Goal: Information Seeking & Learning: Understand process/instructions

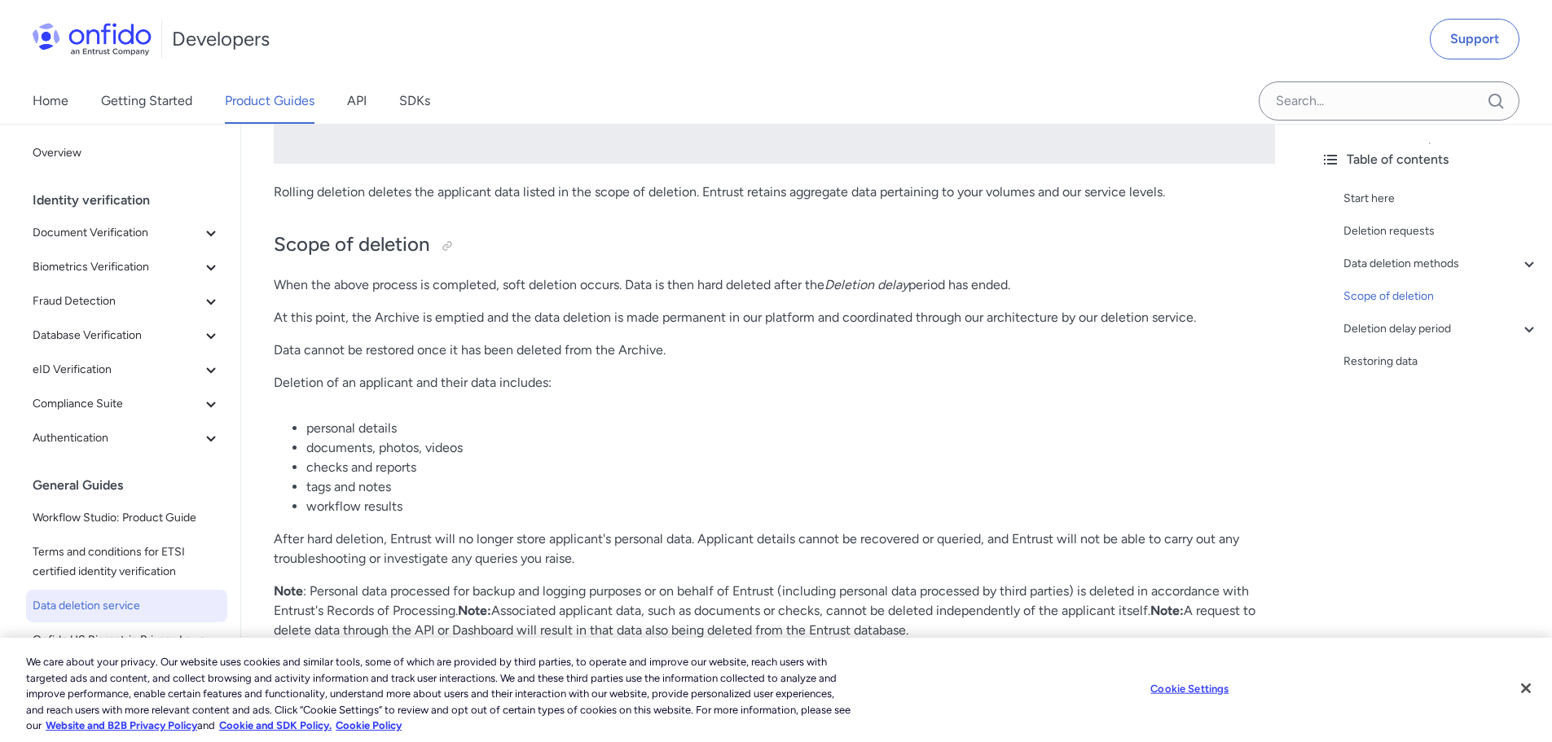
scroll to position [2282, 0]
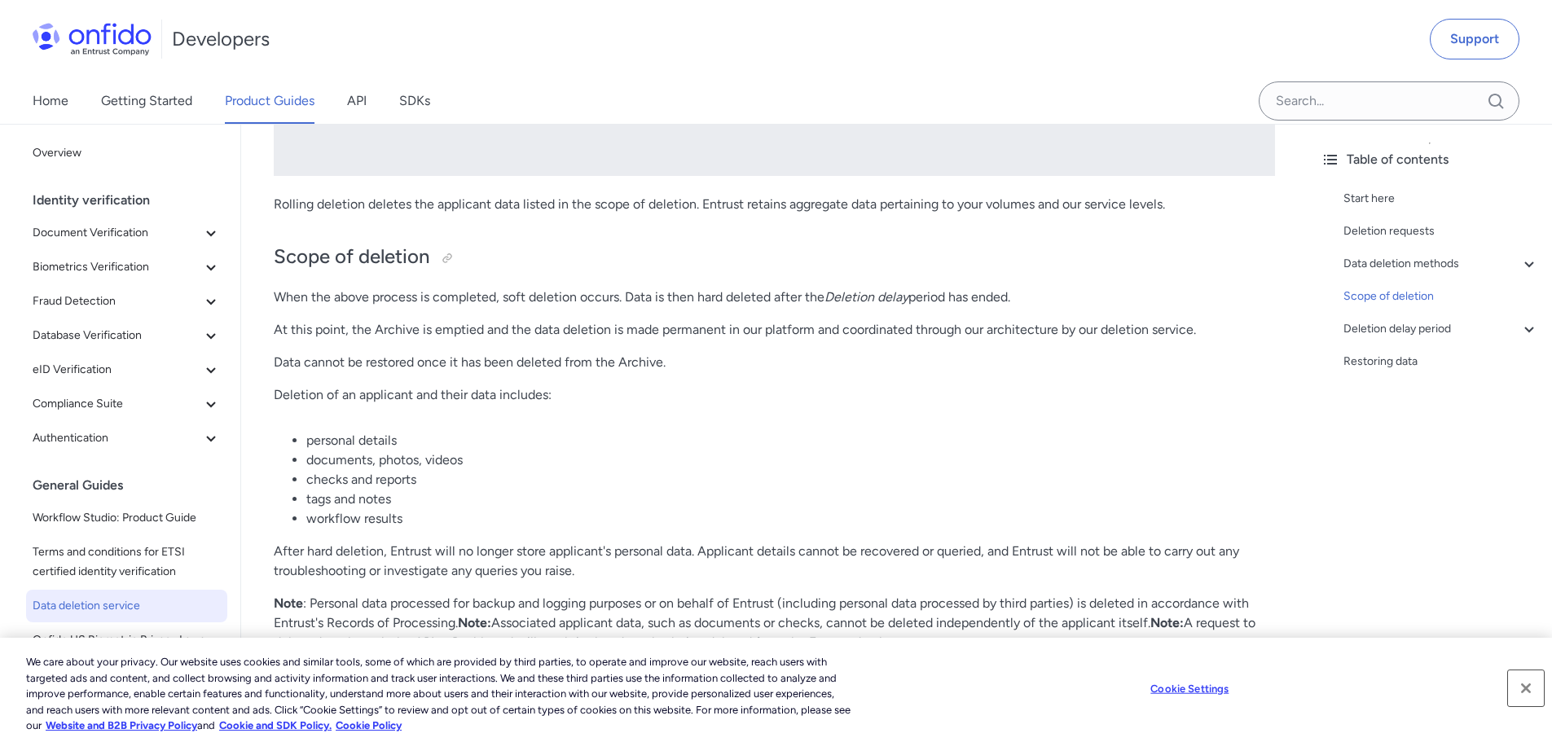
click at [1521, 689] on button "Close" at bounding box center [1526, 689] width 36 height 36
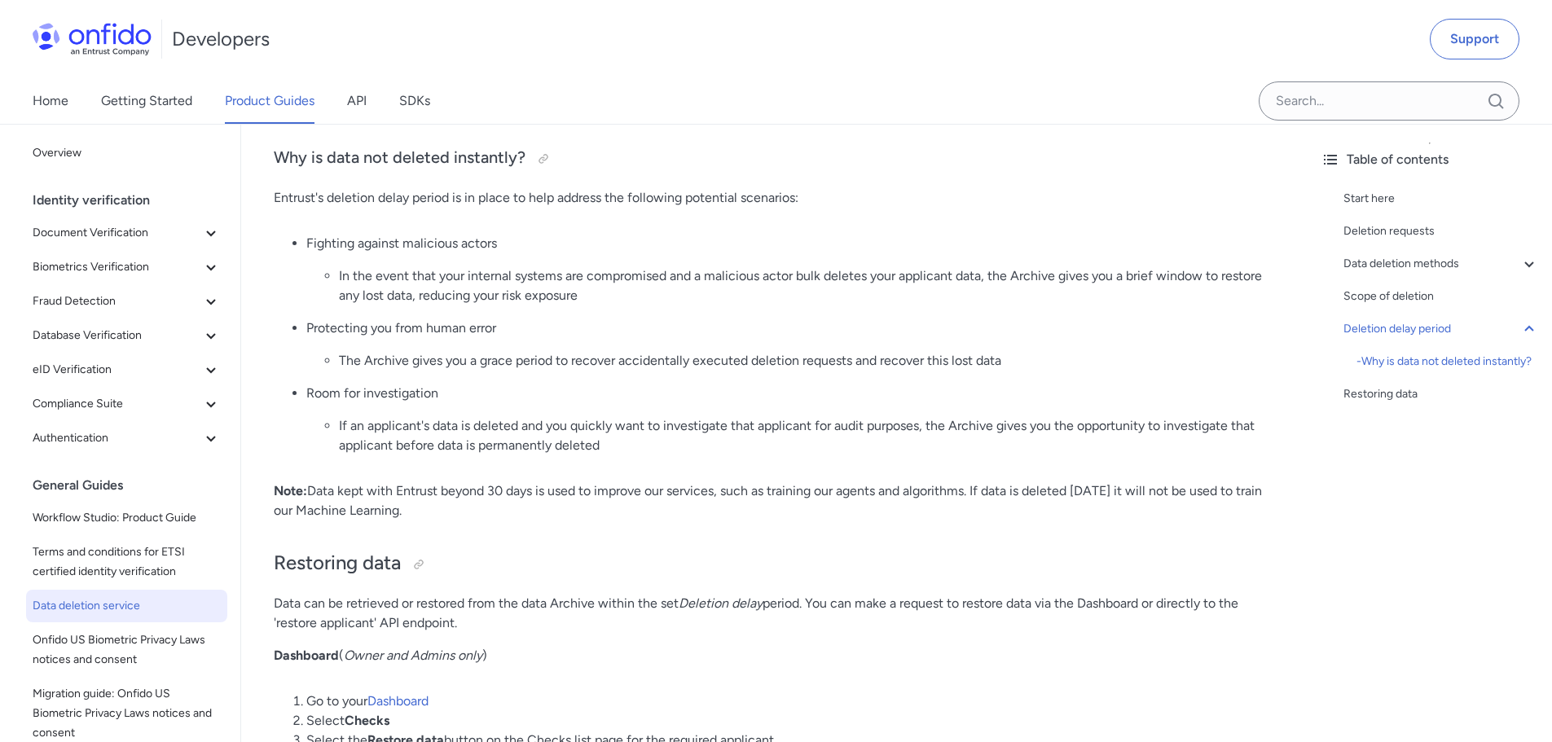
scroll to position [3586, 0]
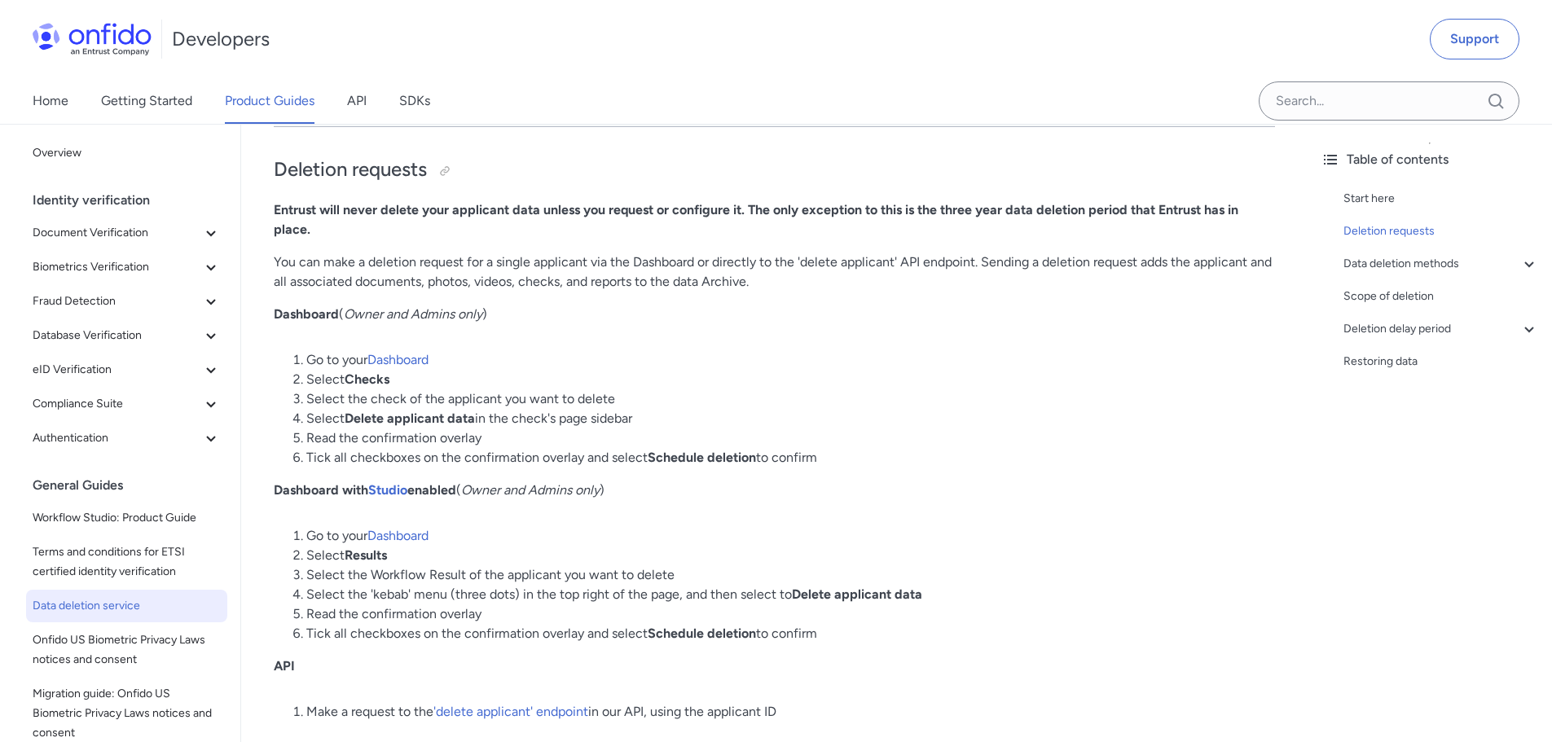
click at [1114, 500] on p "Dashboard with Studio enabled ( Owner and Admins only )" at bounding box center [775, 491] width 1002 height 20
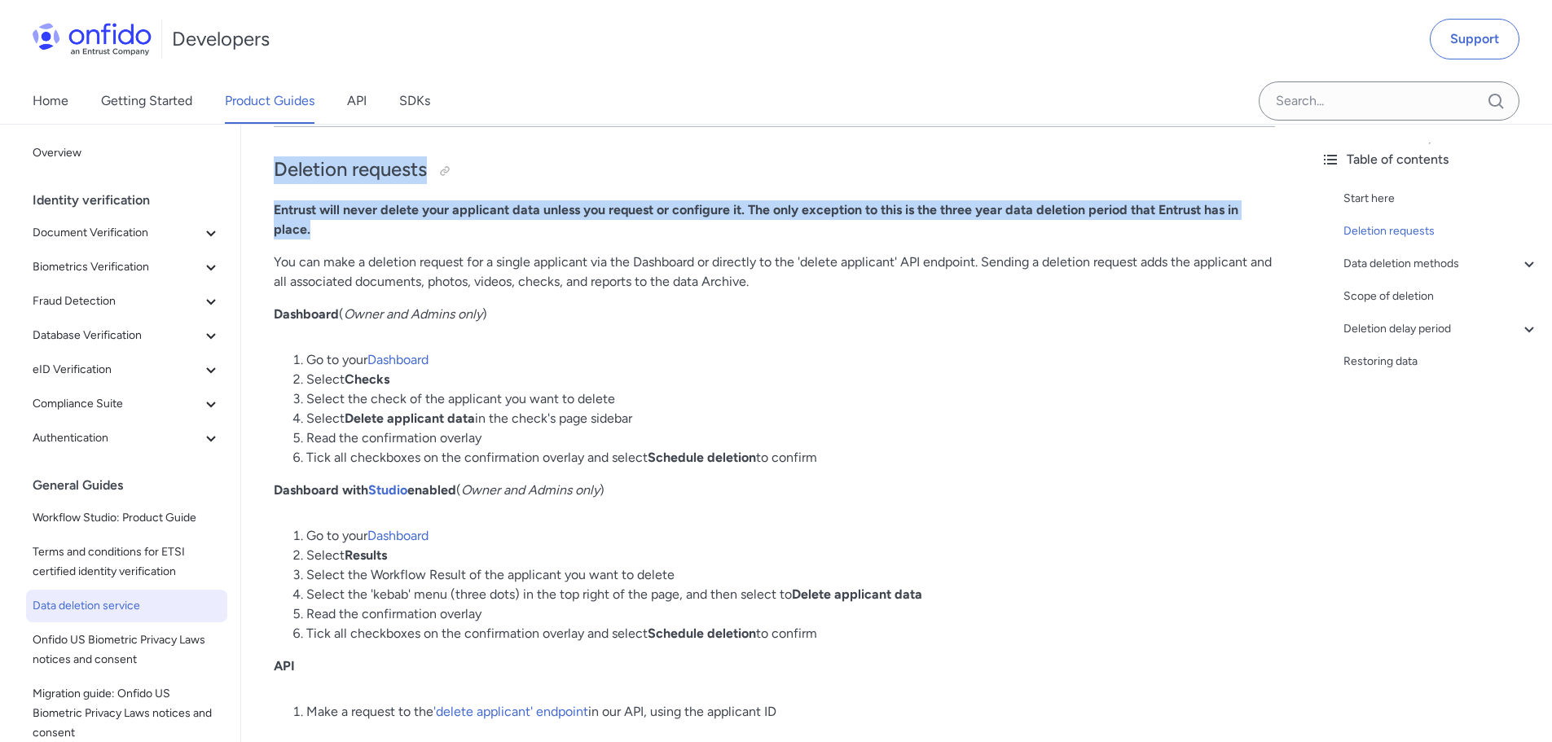
drag, startPoint x: 277, startPoint y: 193, endPoint x: 315, endPoint y: 253, distance: 70.8
copy div "Deletion requests Entrust will never delete your applicant data unless you requ…"
